Goal: Find specific page/section: Find specific page/section

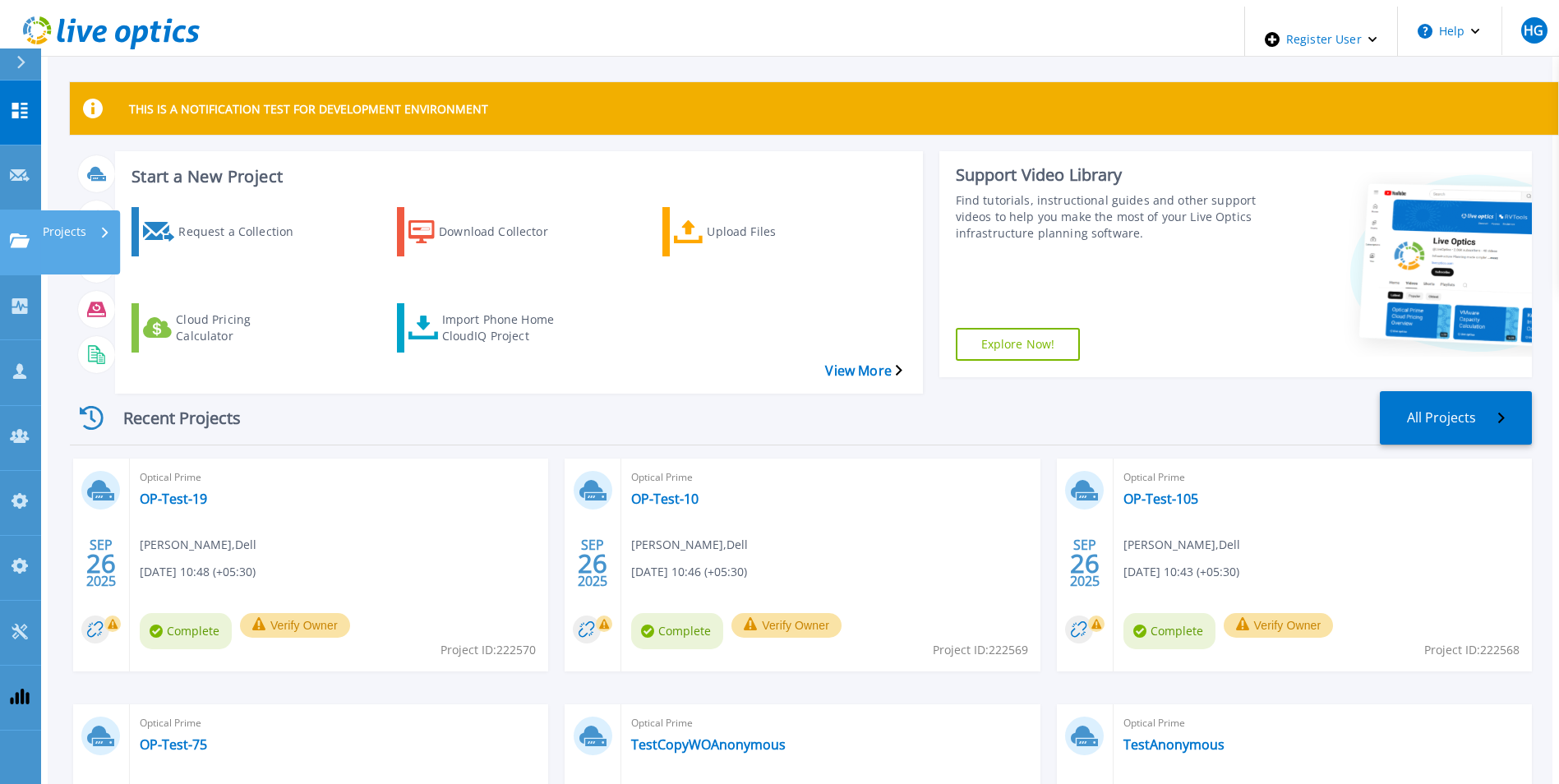
click at [27, 211] on link "Projects Projects" at bounding box center [21, 242] width 41 height 65
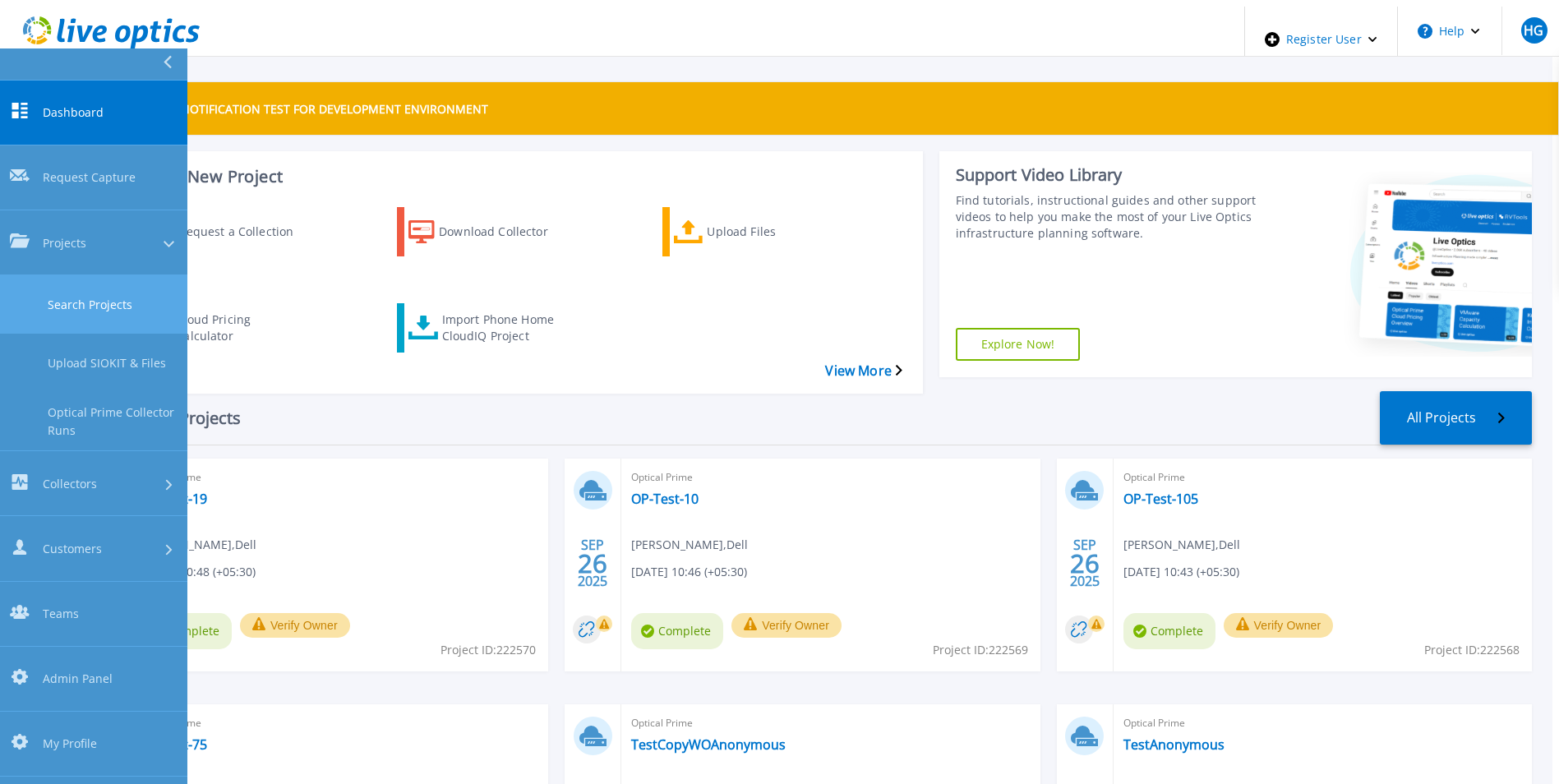
click at [140, 275] on link "Search Projects" at bounding box center [94, 304] width 187 height 58
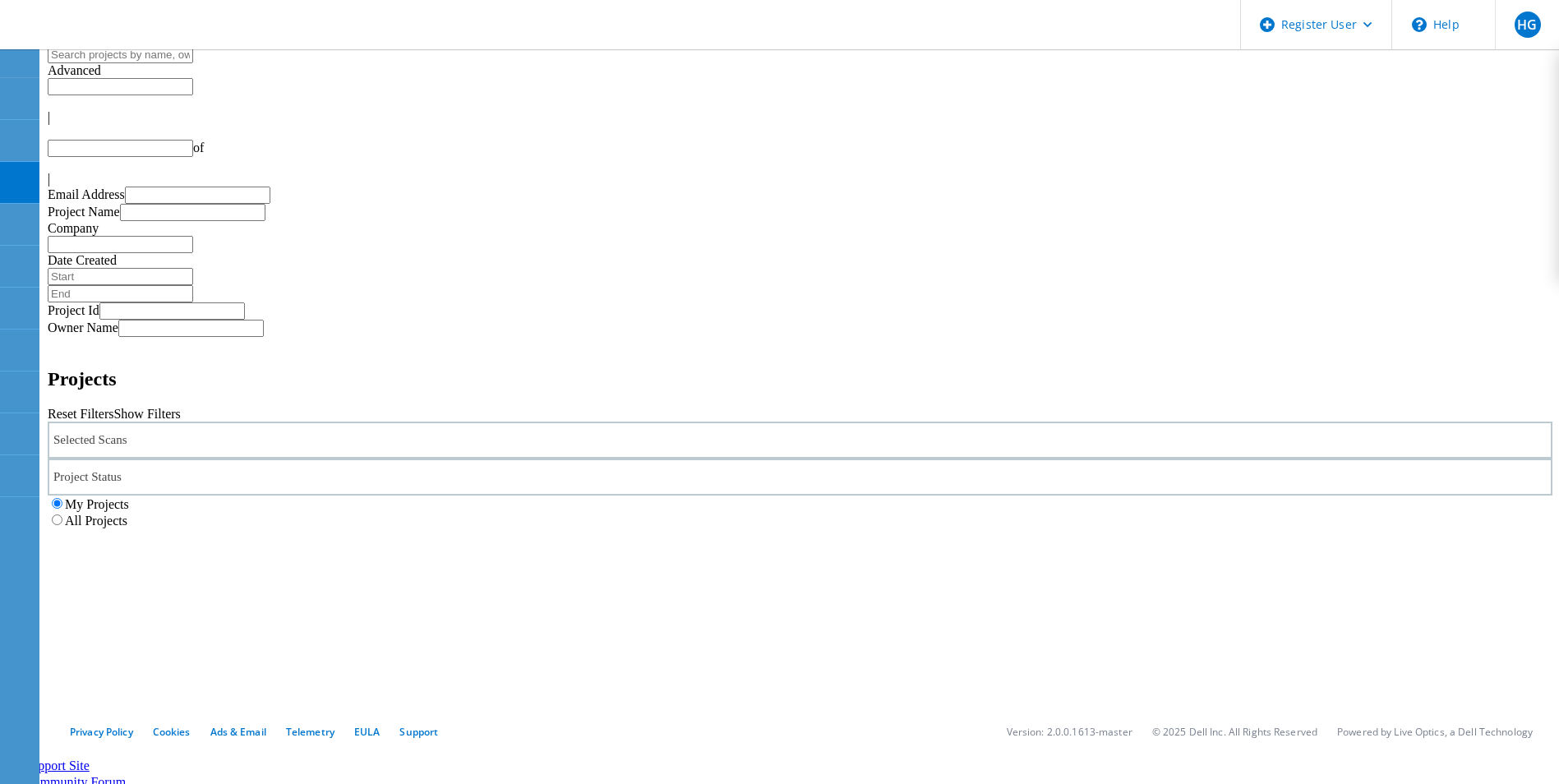
type input "1"
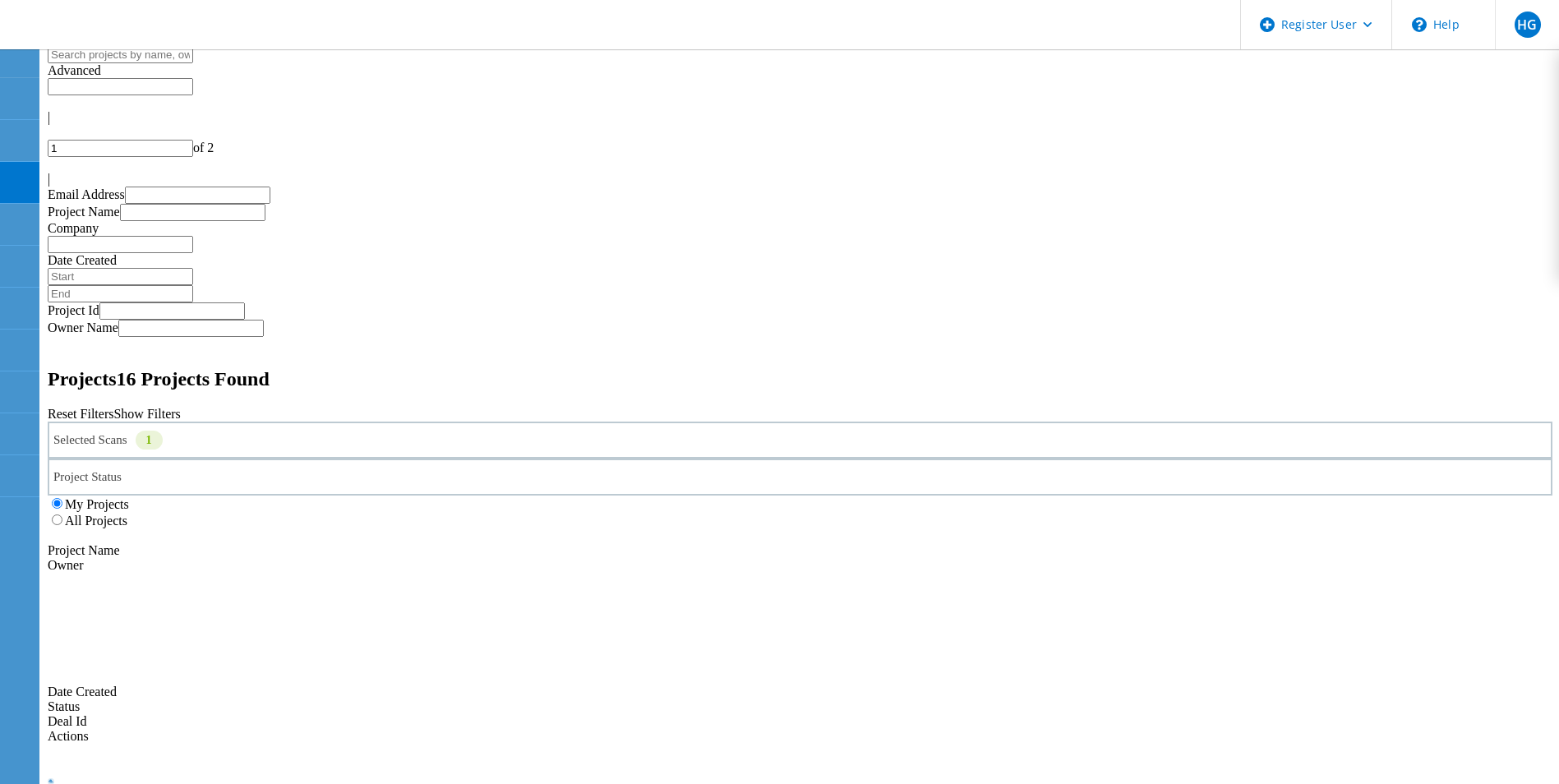
click at [127, 514] on label "All Projects" at bounding box center [95, 520] width 63 height 14
click at [63, 515] on input "All Projects" at bounding box center [56, 519] width 10 height 10
click at [389, 421] on div "Selected Scans 1" at bounding box center [800, 440] width 1505 height 37
click at [401, 421] on div "Selected Scans 1" at bounding box center [800, 440] width 1505 height 37
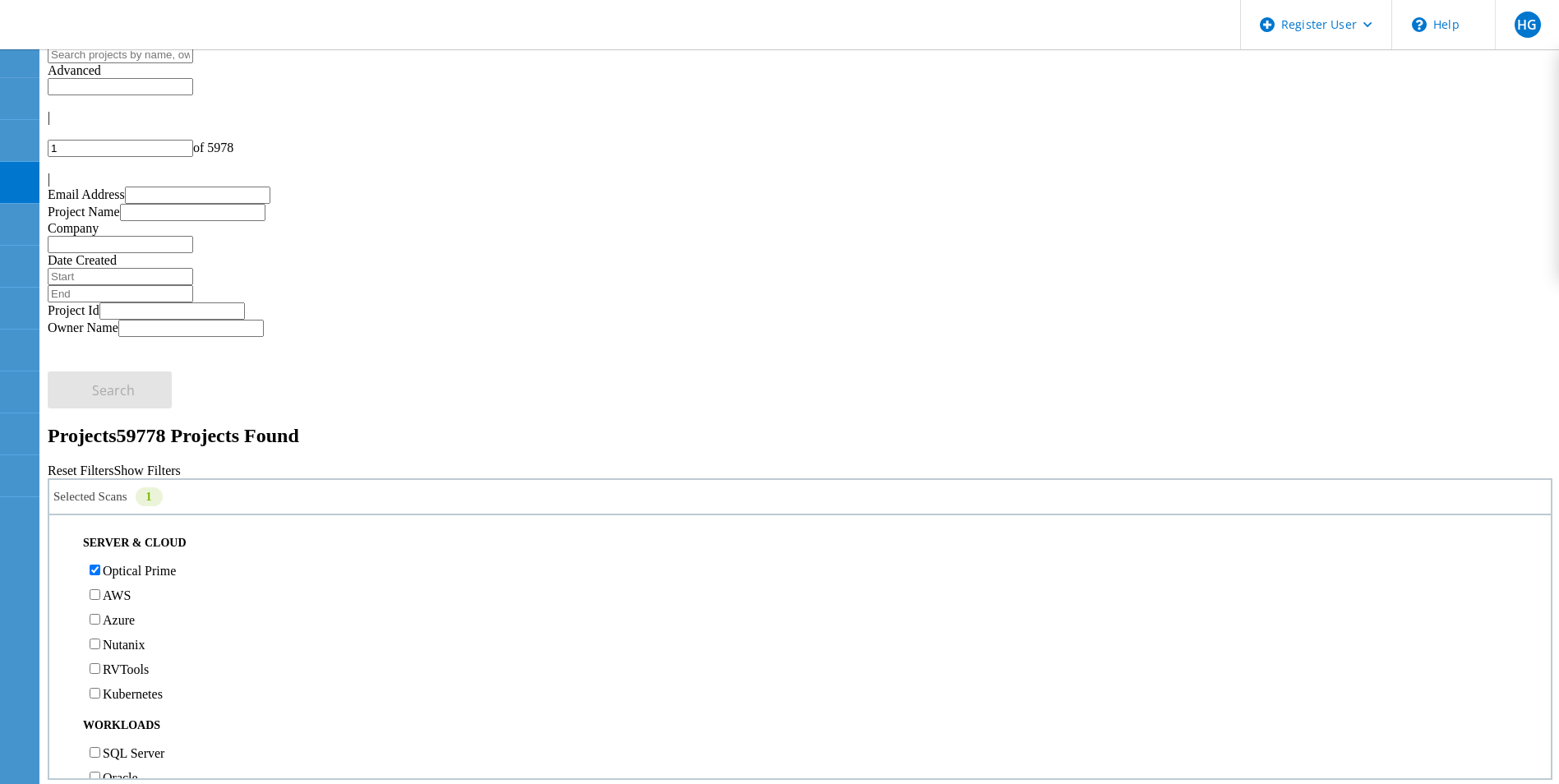
click at [193, 64] on input "text" at bounding box center [120, 54] width 145 height 17
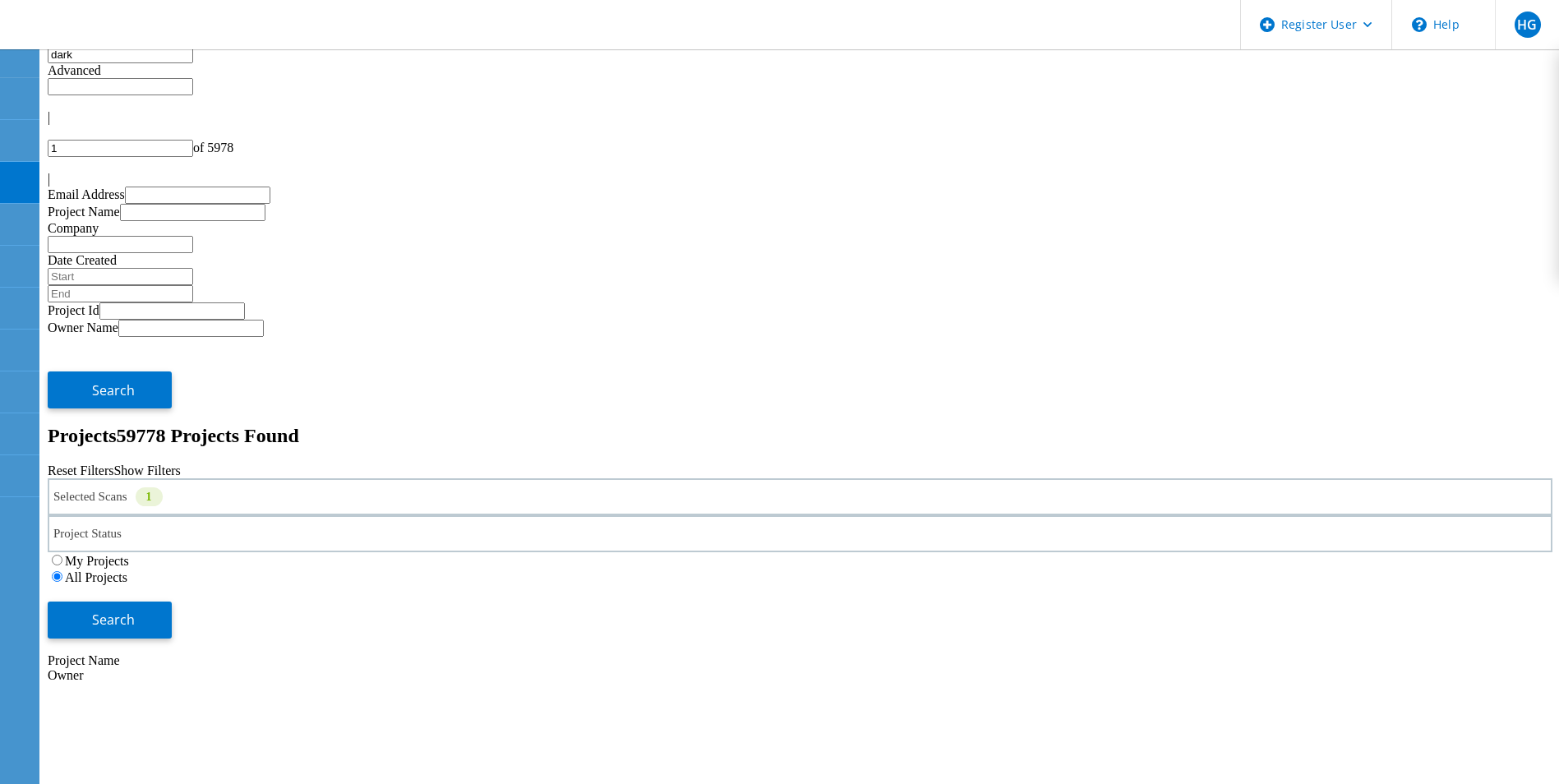
type input "dark"
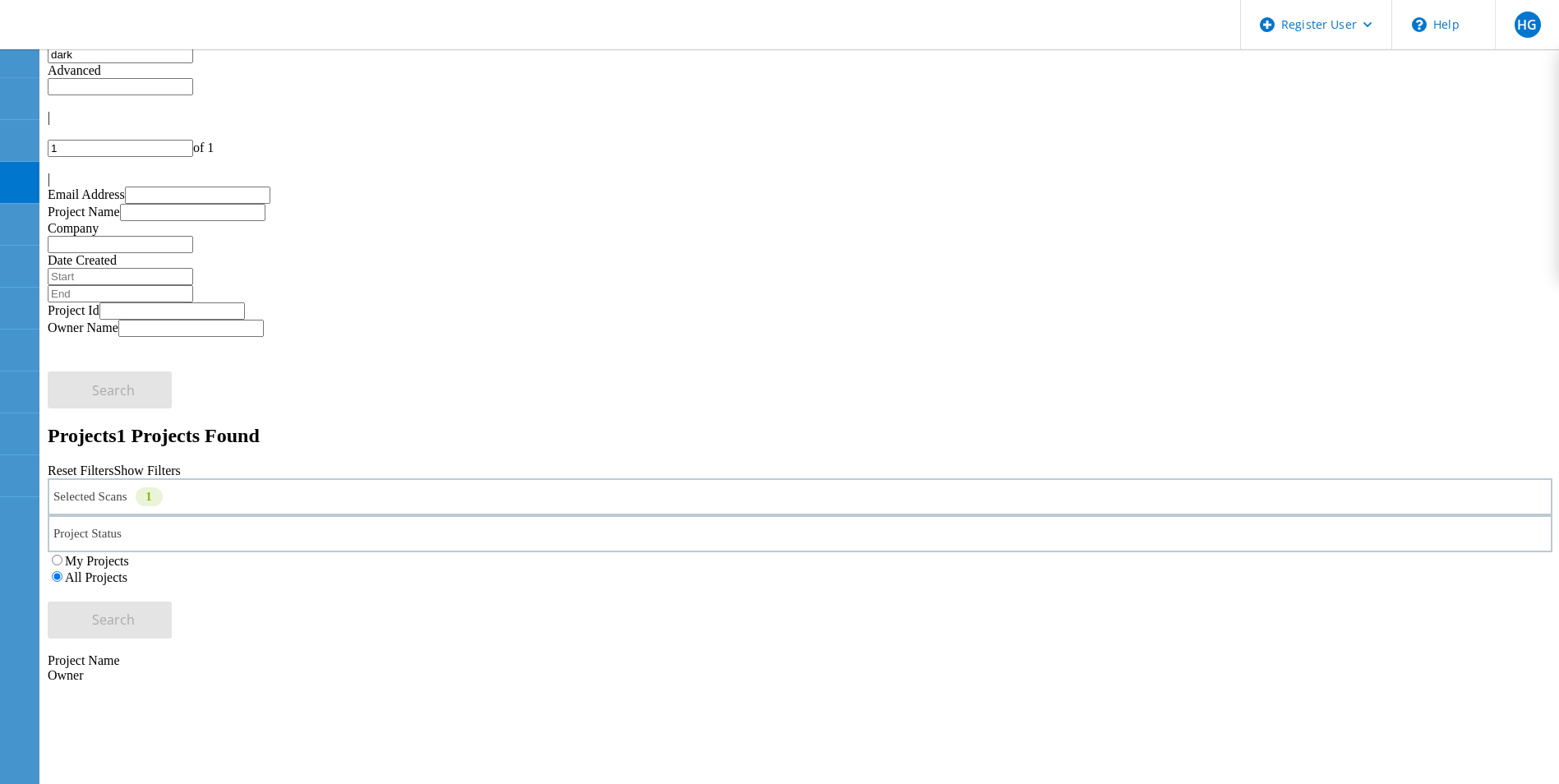
copy span "193826"
